Goal: Transaction & Acquisition: Purchase product/service

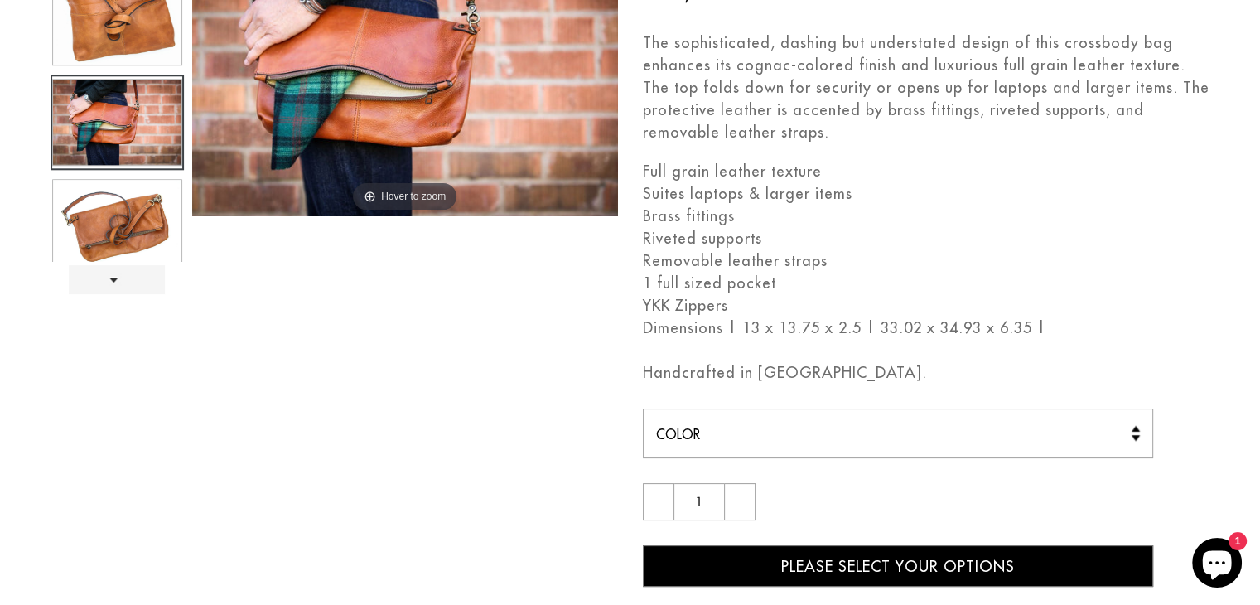
scroll to position [249, 0]
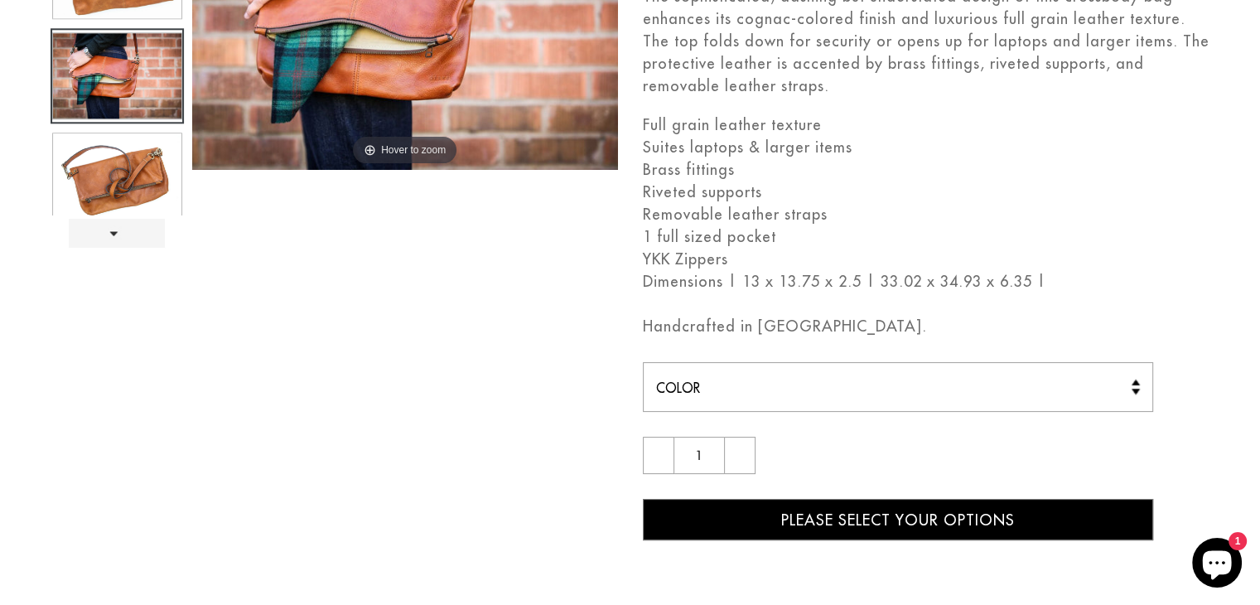
click at [1135, 391] on select "Color [GEOGRAPHIC_DATA]" at bounding box center [898, 387] width 511 height 50
select select "Cognac"
click at [643, 362] on select "Color [GEOGRAPHIC_DATA]" at bounding box center [898, 387] width 511 height 50
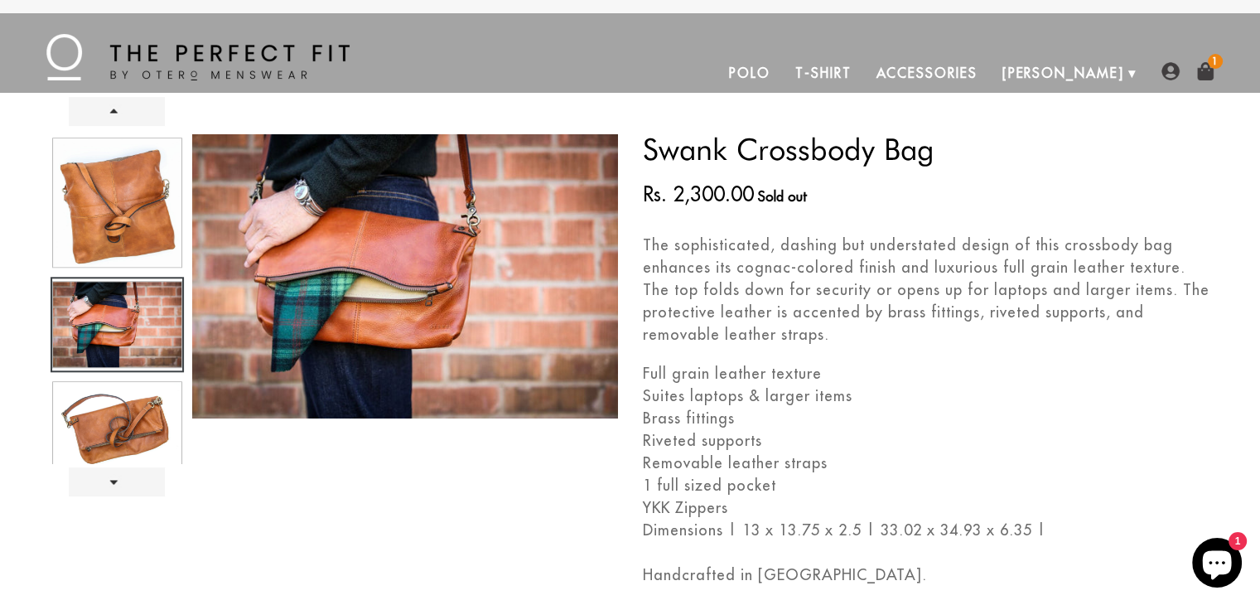
click at [989, 74] on link "Accessories" at bounding box center [926, 73] width 126 height 40
